Goal: Information Seeking & Learning: Learn about a topic

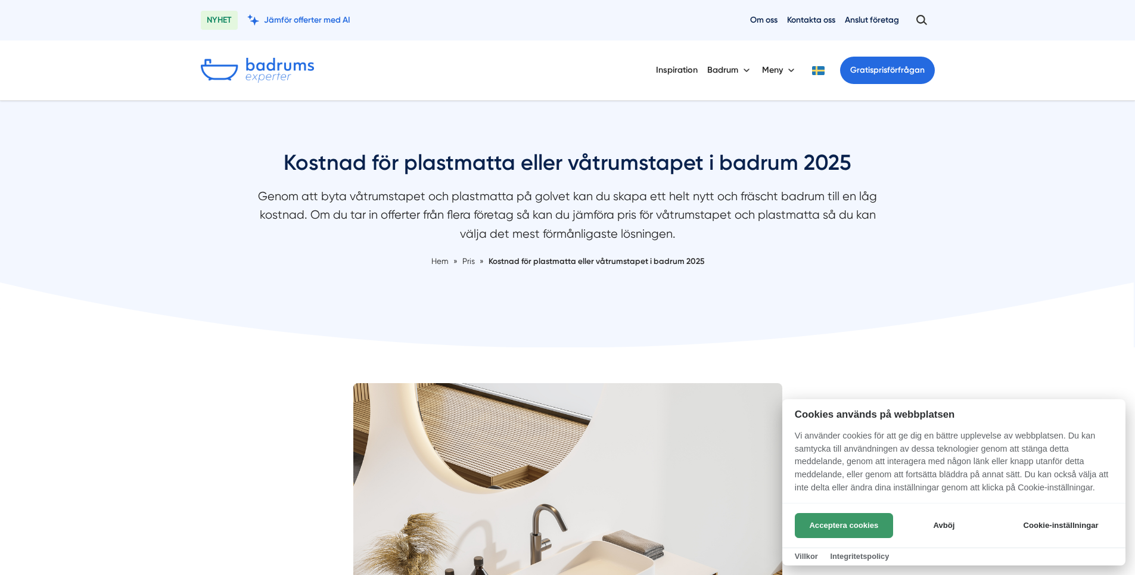
click at [872, 527] on button "Acceptera cookies" at bounding box center [844, 525] width 98 height 25
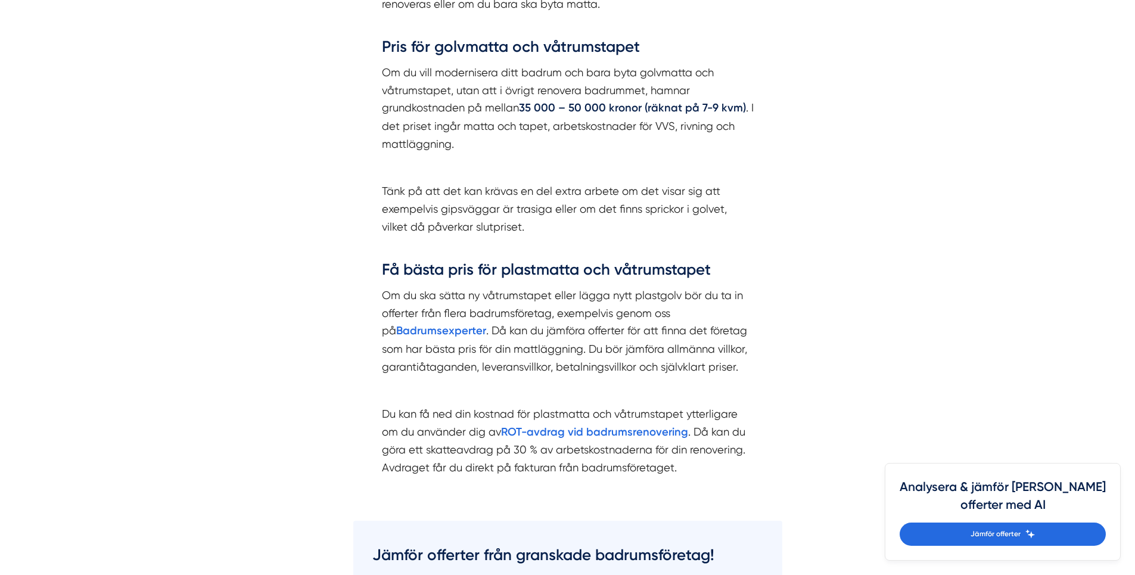
scroll to position [1430, 0]
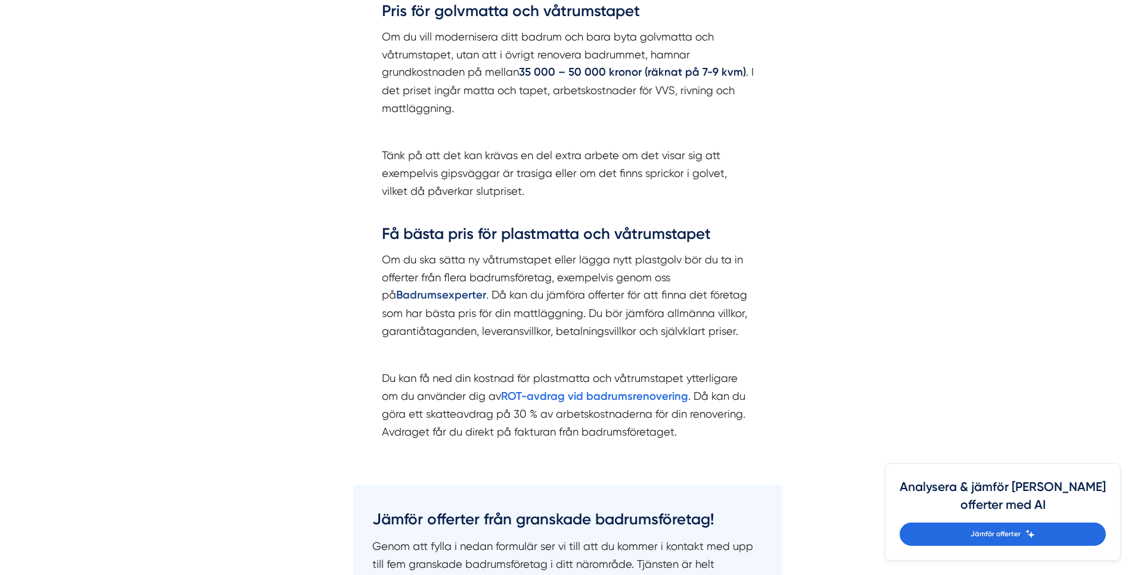
click at [430, 294] on strong "Badrumsexperter" at bounding box center [441, 294] width 90 height 13
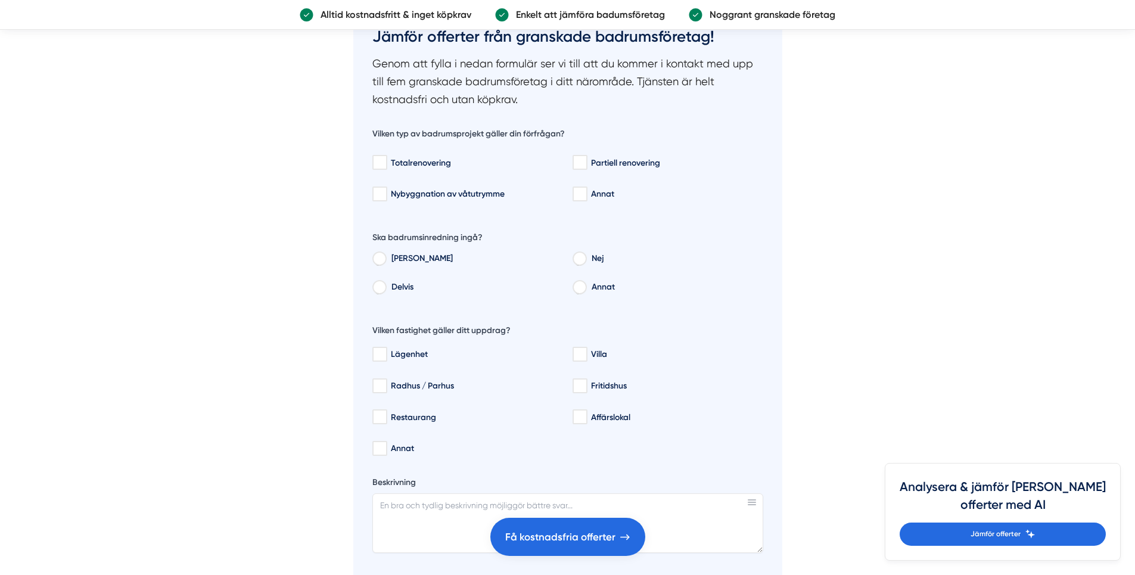
scroll to position [2026, 0]
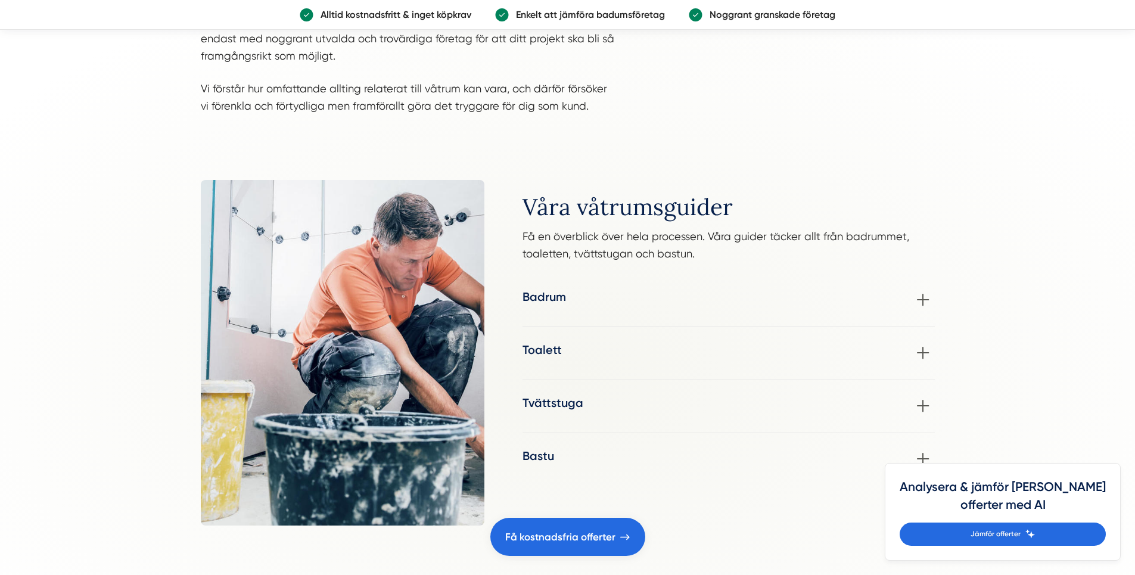
scroll to position [1371, 0]
click at [921, 300] on div "Badrum Om du överväger en badrumsrenovering men känner dig osäker på stil- och …" at bounding box center [729, 299] width 412 height 24
